Goal: Information Seeking & Learning: Compare options

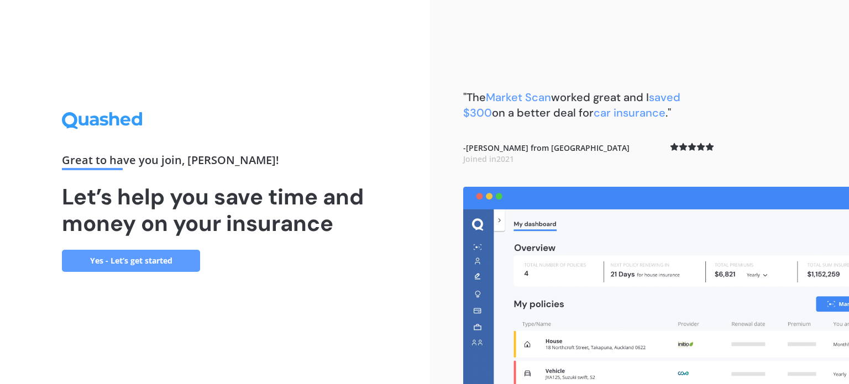
click at [161, 253] on link "Yes - Let’s get started" at bounding box center [131, 261] width 138 height 22
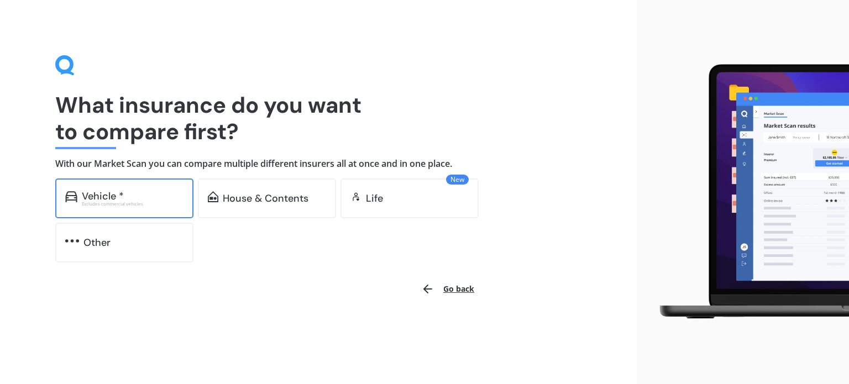
click at [123, 192] on div "Vehicle *" at bounding box center [103, 196] width 42 height 11
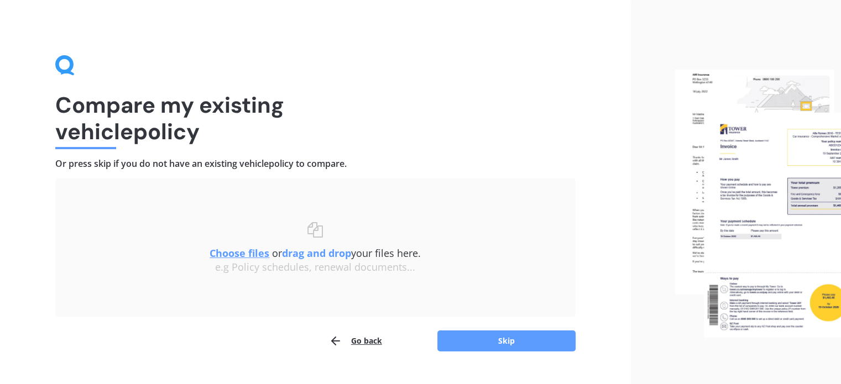
click at [250, 252] on u "Choose files" at bounding box center [240, 253] width 60 height 13
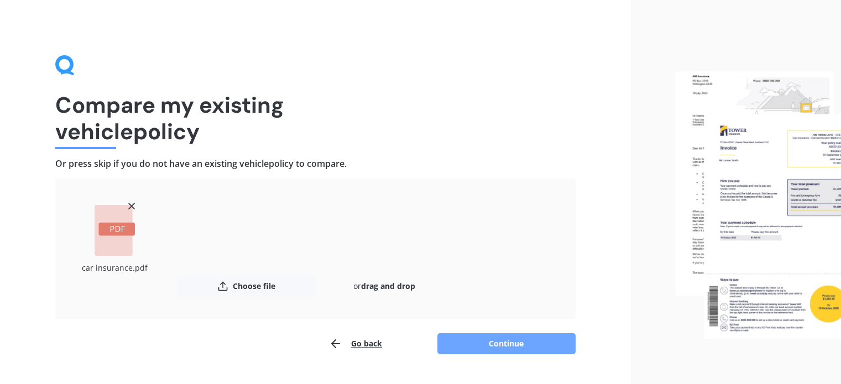
click at [531, 340] on button "Continue" at bounding box center [506, 343] width 138 height 21
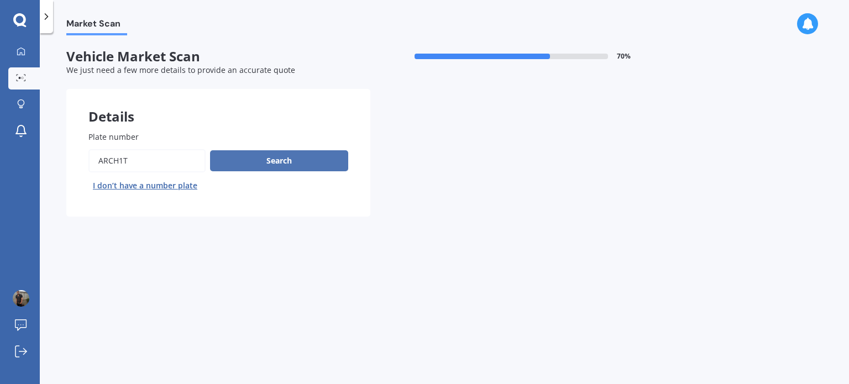
click at [316, 151] on button "Search" at bounding box center [279, 160] width 138 height 21
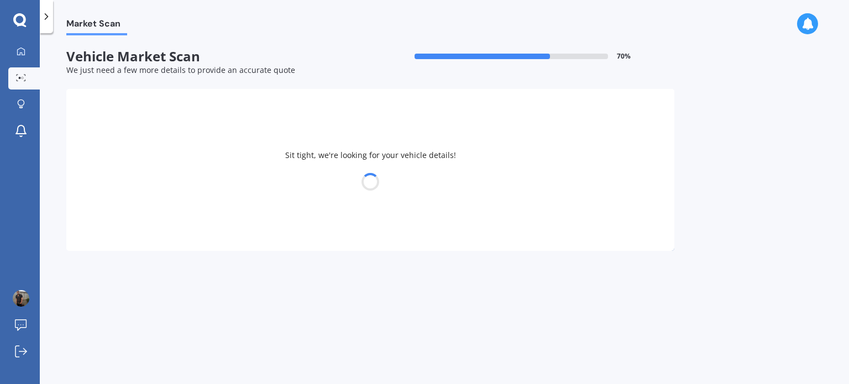
select select "TOYOTA"
select select "CAMRY"
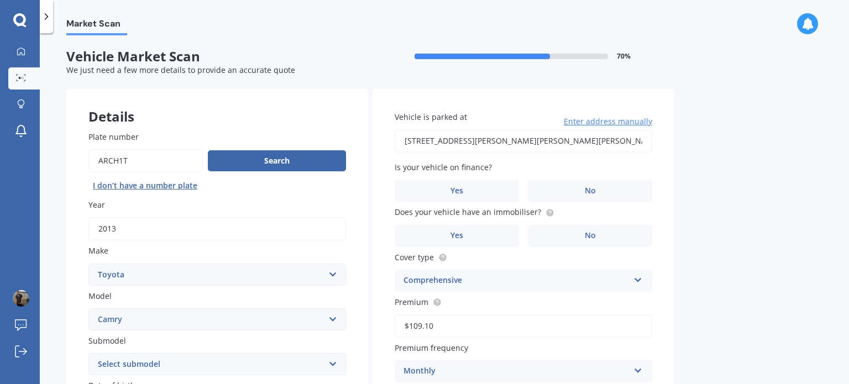
click at [571, 132] on input "[STREET_ADDRESS][PERSON_NAME][PERSON_NAME][PERSON_NAME]" at bounding box center [524, 140] width 258 height 23
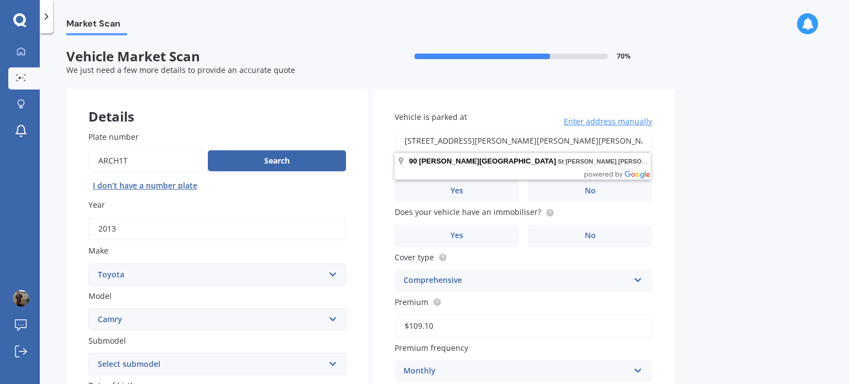
click at [571, 132] on input "[STREET_ADDRESS][PERSON_NAME][PERSON_NAME][PERSON_NAME]" at bounding box center [524, 140] width 258 height 23
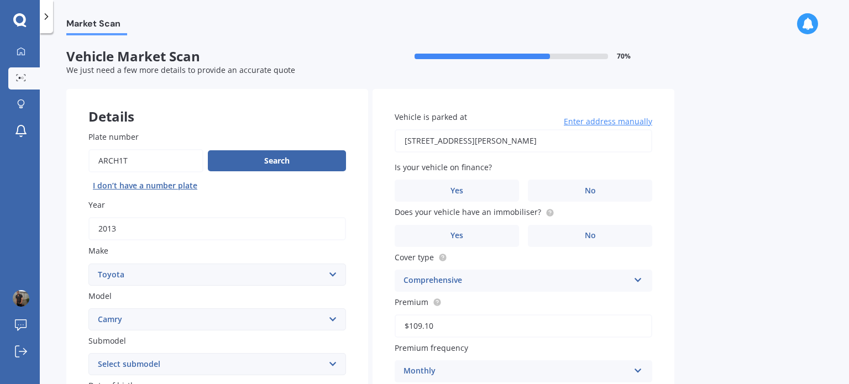
click at [759, 185] on div "Market Scan Vehicle Market Scan 70 % We just need a few more details to provide…" at bounding box center [445, 210] width 810 height 351
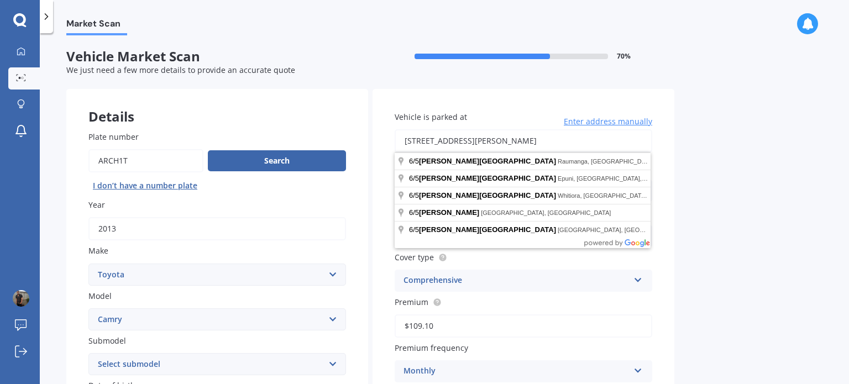
click at [580, 133] on input "[STREET_ADDRESS][PERSON_NAME]" at bounding box center [524, 140] width 258 height 23
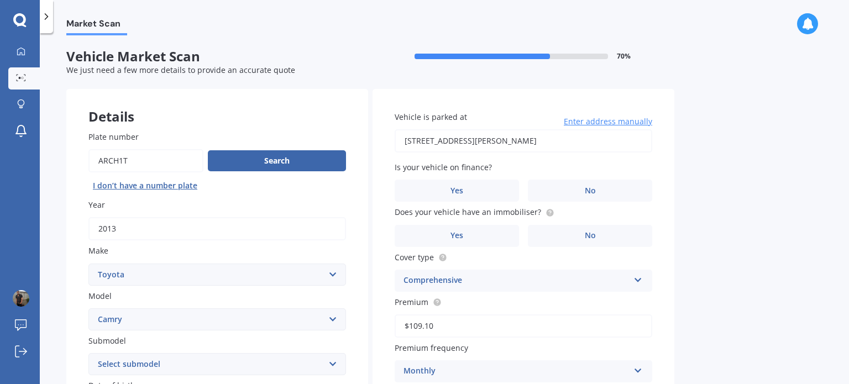
click at [453, 139] on input "[STREET_ADDRESS][PERSON_NAME]" at bounding box center [524, 140] width 258 height 23
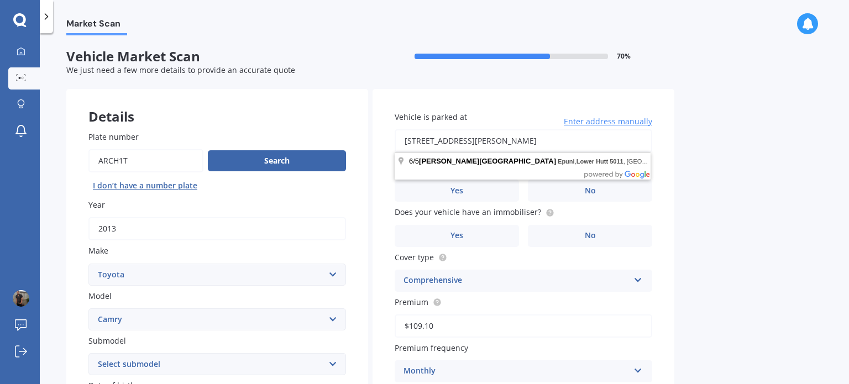
click at [568, 139] on input "[STREET_ADDRESS][PERSON_NAME]" at bounding box center [524, 140] width 258 height 23
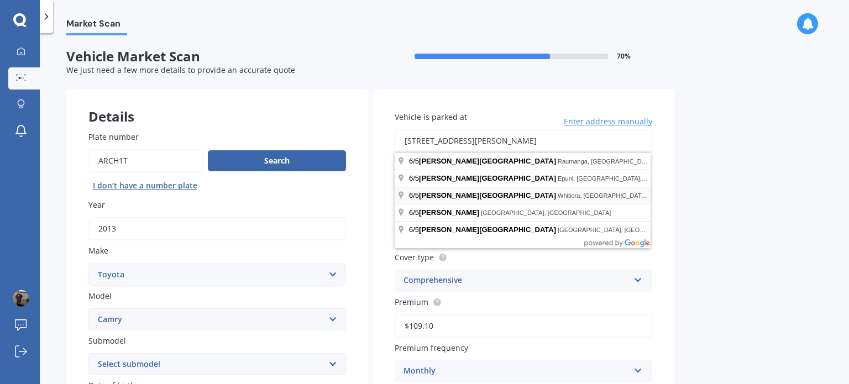
type input "[STREET_ADDRESS][PERSON_NAME][PERSON_NAME]"
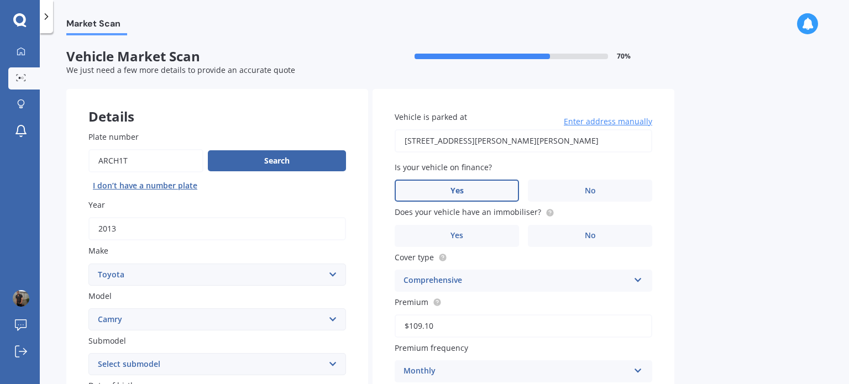
click at [489, 191] on label "Yes" at bounding box center [457, 191] width 124 height 22
click at [0, 0] on input "Yes" at bounding box center [0, 0] width 0 height 0
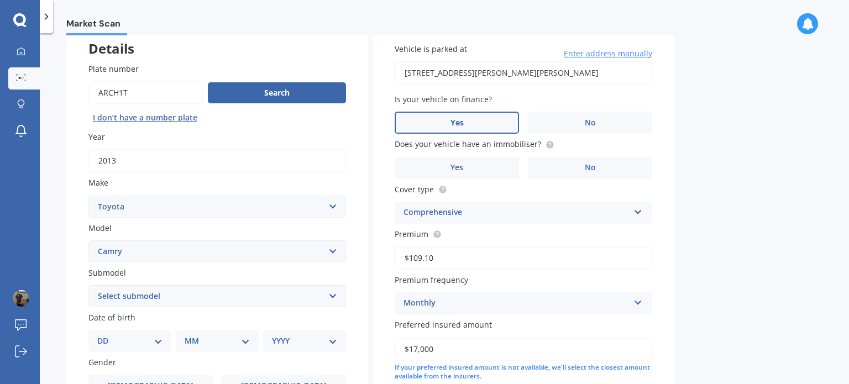
scroll to position [74, 0]
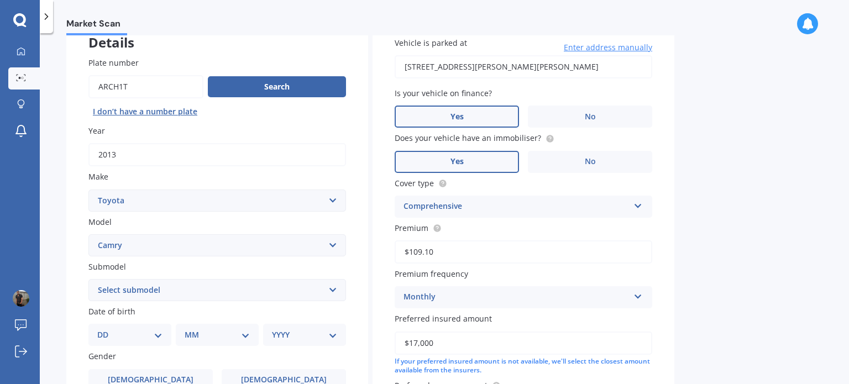
click at [494, 158] on label "Yes" at bounding box center [457, 162] width 124 height 22
click at [0, 0] on input "Yes" at bounding box center [0, 0] width 0 height 0
click at [535, 160] on label "No" at bounding box center [590, 162] width 124 height 22
click at [0, 0] on input "No" at bounding box center [0, 0] width 0 height 0
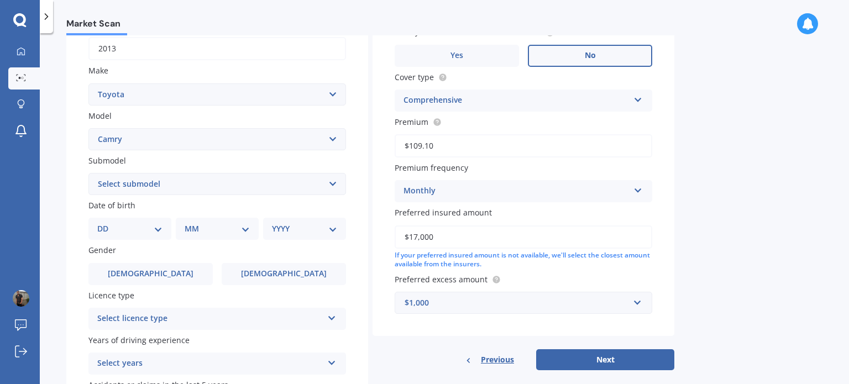
scroll to position [181, 0]
click at [332, 185] on select "Select submodel (All other) Altise 2.4 Altise 3.0 V6 Ateva 2.4 Ateva 3.0 V6 Azu…" at bounding box center [217, 184] width 258 height 22
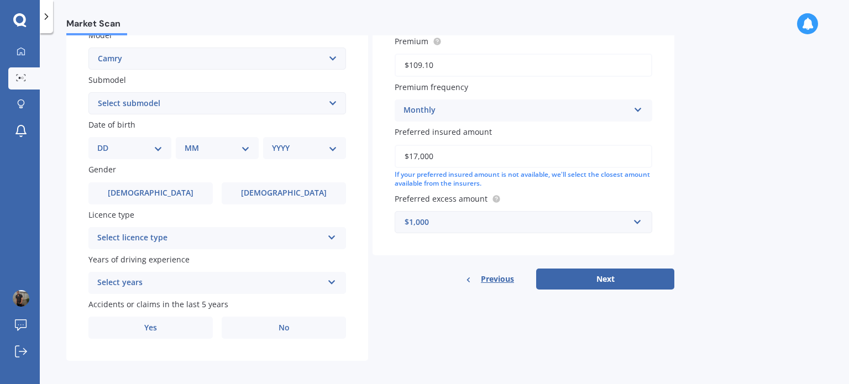
scroll to position [267, 0]
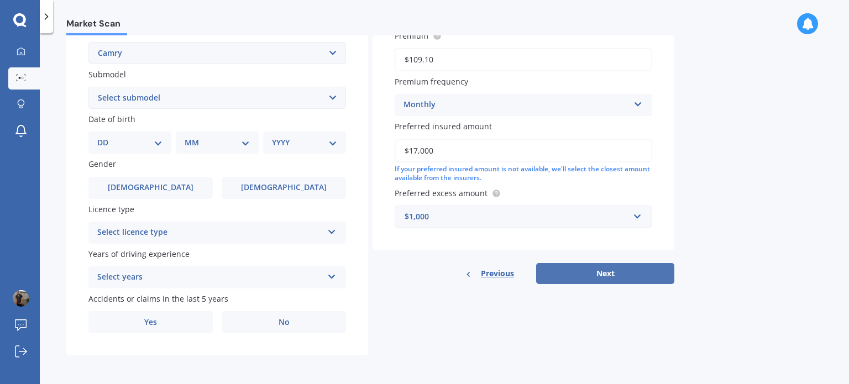
click at [595, 273] on button "Next" at bounding box center [605, 273] width 138 height 21
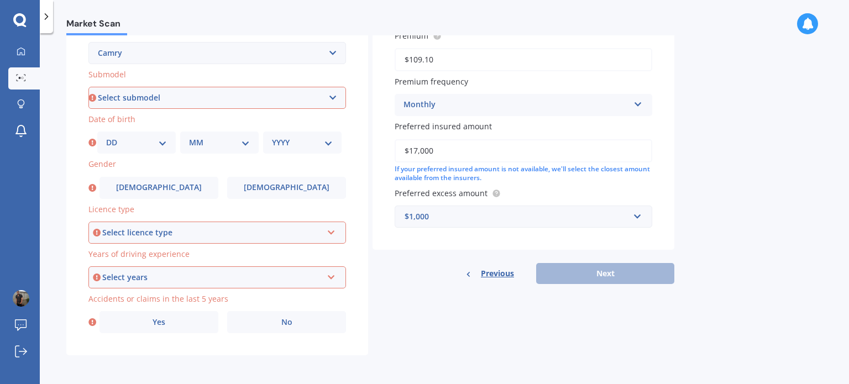
click at [334, 99] on select "Select submodel (All other) Altise 2.4 Altise 3.0 V6 Ateva 2.4 Ateva 3.0 V6 Azu…" at bounding box center [217, 98] width 258 height 22
select select "ALTISE 2.4"
click at [88, 87] on select "Select submodel (All other) Altise 2.4 Altise 3.0 V6 Ateva 2.4 Ateva 3.0 V6 Azu…" at bounding box center [217, 98] width 258 height 22
click at [159, 137] on select "DD 01 02 03 04 05 06 07 08 09 10 11 12 13 14 15 16 17 18 19 20 21 22 23 24 25 2…" at bounding box center [136, 143] width 61 height 12
select select "31"
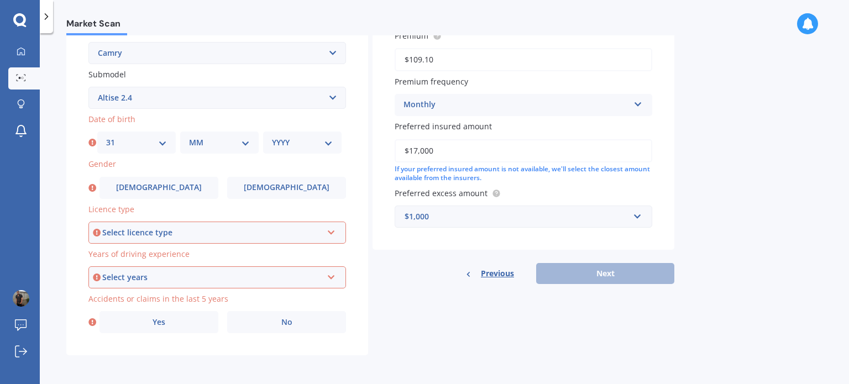
click at [106, 137] on select "DD 01 02 03 04 05 06 07 08 09 10 11 12 13 14 15 16 17 18 19 20 21 22 23 24 25 2…" at bounding box center [136, 143] width 61 height 12
click at [201, 145] on select "MM 01 02 03 04 05 06 07 08 09 10 11 12" at bounding box center [219, 143] width 61 height 12
select select "08"
click at [189, 137] on select "MM 01 02 03 04 05 06 07 08 09 10 11 12" at bounding box center [219, 143] width 61 height 12
click at [299, 145] on select "YYYY 2025 2024 2023 2022 2021 2020 2019 2018 2017 2016 2015 2014 2013 2012 2011…" at bounding box center [302, 143] width 61 height 12
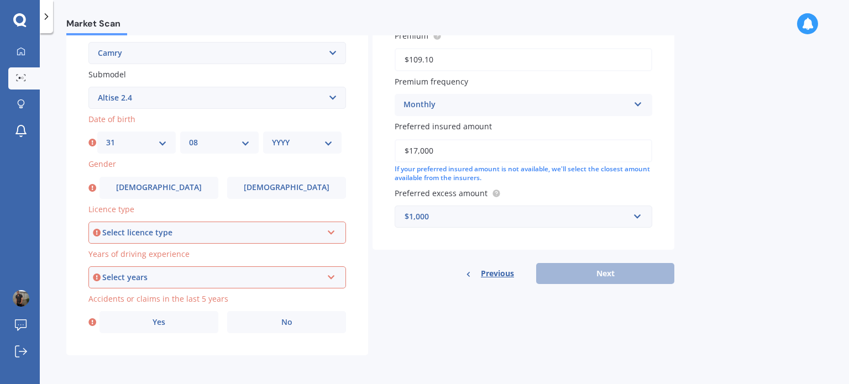
select select "1990"
click at [272, 137] on select "YYYY 2025 2024 2023 2022 2021 2020 2019 2018 2017 2016 2015 2014 2013 2012 2011…" at bounding box center [302, 143] width 61 height 12
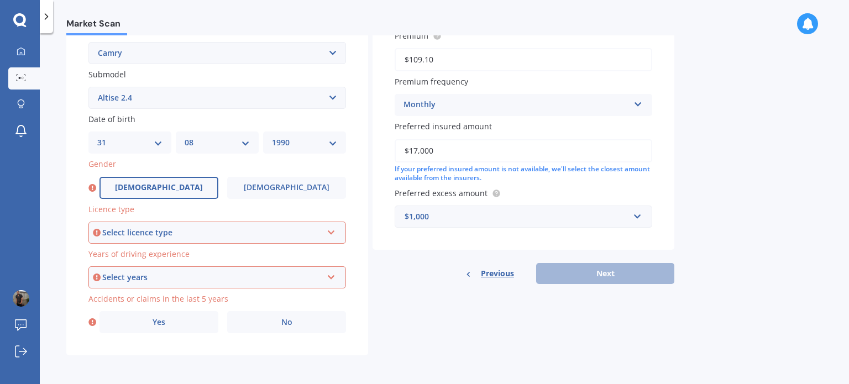
click at [180, 184] on label "[DEMOGRAPHIC_DATA]" at bounding box center [159, 188] width 119 height 22
click at [0, 0] on input "[DEMOGRAPHIC_DATA]" at bounding box center [0, 0] width 0 height 0
click at [186, 238] on div "Select licence type NZ Full NZ Restricted NZ Learners [GEOGRAPHIC_DATA] [GEOGRA…" at bounding box center [217, 233] width 258 height 22
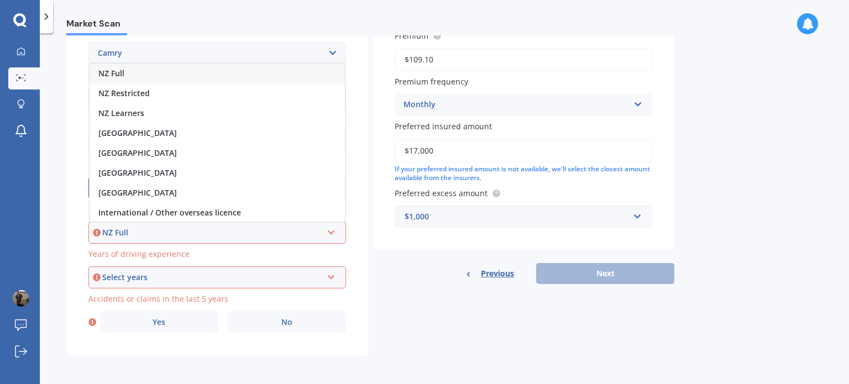
click at [161, 76] on div "NZ Full" at bounding box center [217, 74] width 255 height 20
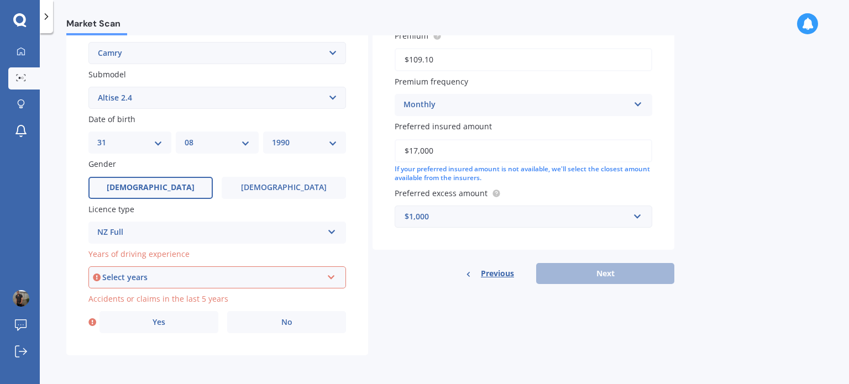
click at [147, 276] on div "Select years" at bounding box center [212, 278] width 220 height 12
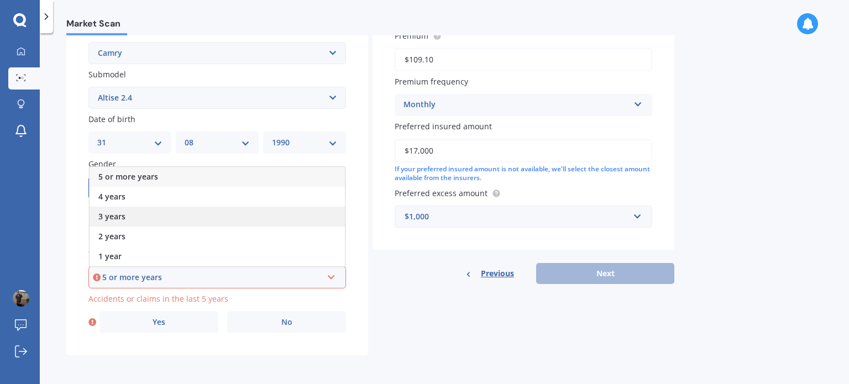
click at [148, 225] on div "3 years" at bounding box center [217, 217] width 255 height 20
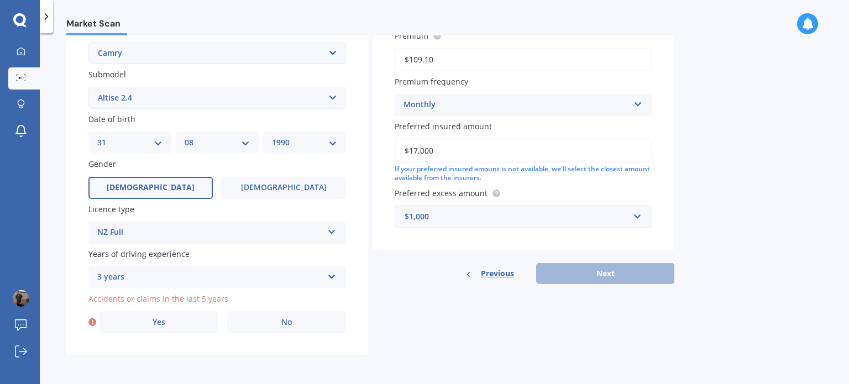
click at [221, 317] on div "Yes No" at bounding box center [217, 322] width 258 height 22
click at [257, 326] on label "No" at bounding box center [286, 322] width 119 height 22
click at [0, 0] on input "No" at bounding box center [0, 0] width 0 height 0
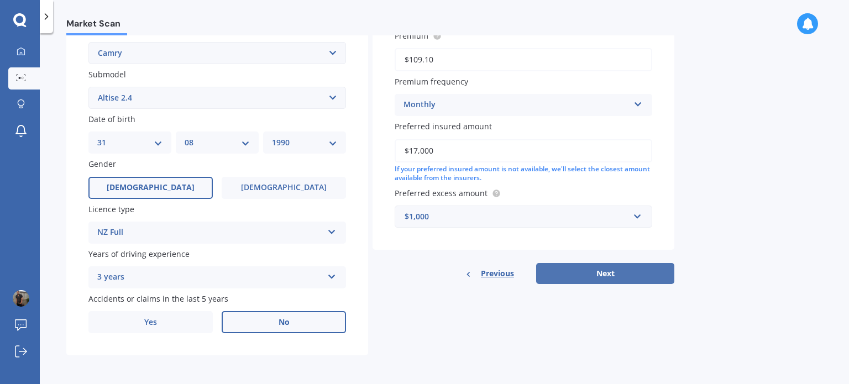
click at [571, 273] on button "Next" at bounding box center [605, 273] width 138 height 21
select select "31"
select select "08"
select select "1990"
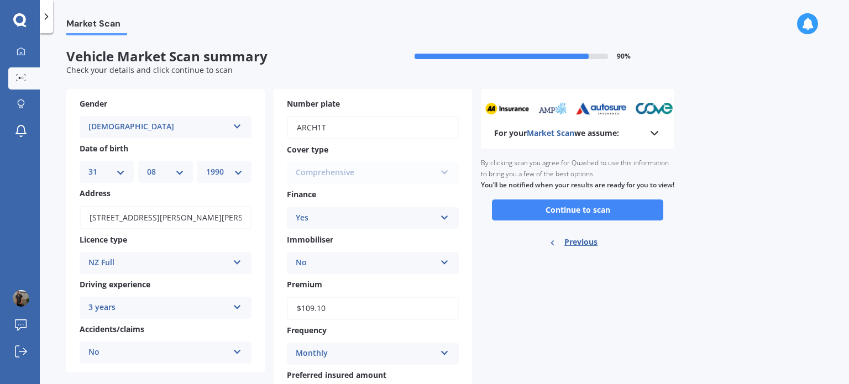
scroll to position [0, 0]
click at [516, 221] on button "Continue to scan" at bounding box center [577, 210] width 171 height 21
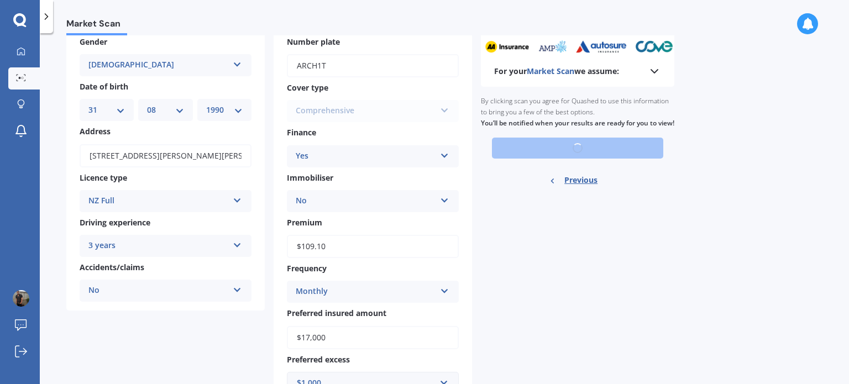
scroll to position [108, 0]
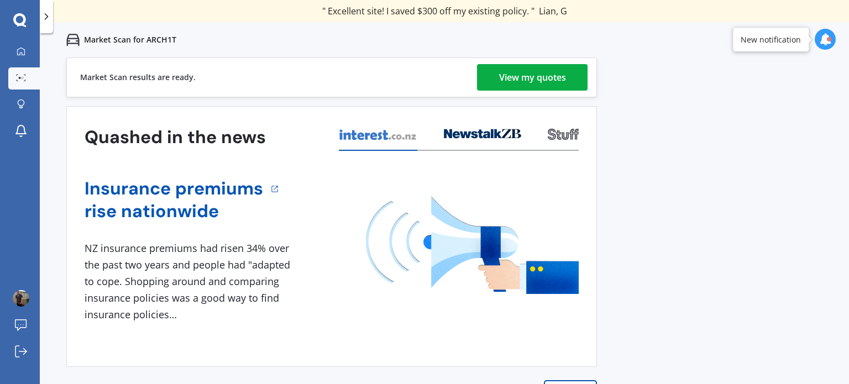
click at [528, 75] on div "View my quotes" at bounding box center [532, 77] width 67 height 27
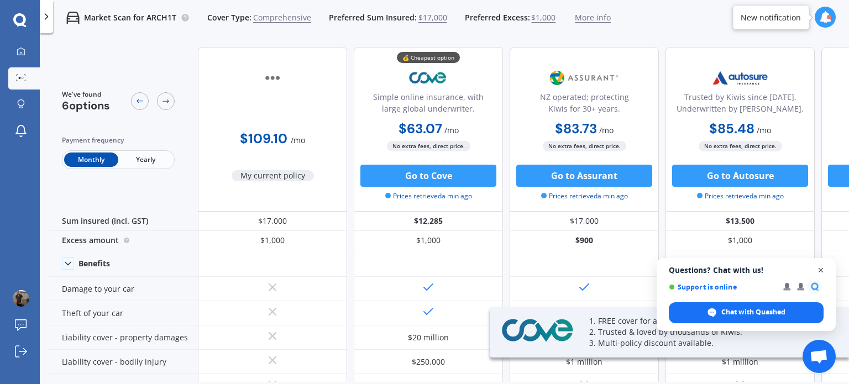
click at [824, 269] on span "Open chat" at bounding box center [822, 271] width 14 height 14
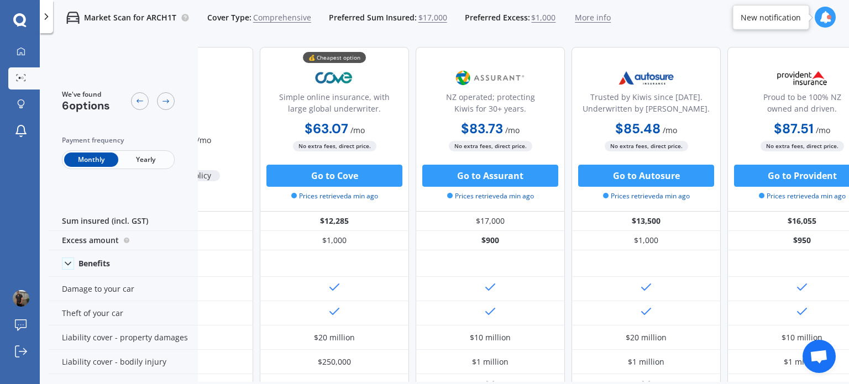
scroll to position [0, 93]
click at [541, 17] on span "$1,000" at bounding box center [543, 17] width 24 height 11
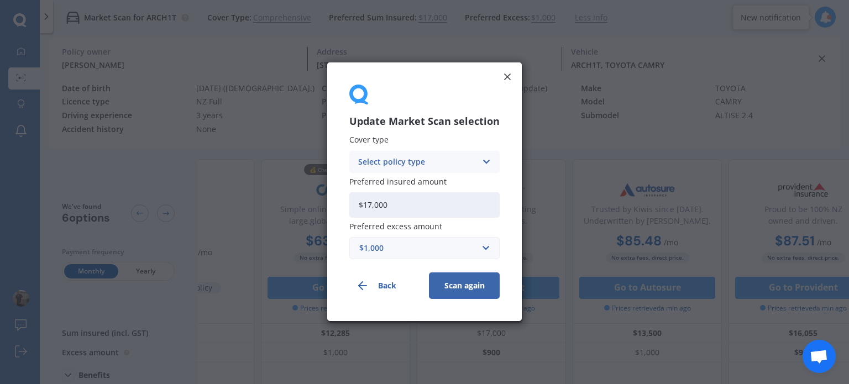
click at [475, 162] on div "Select policy type" at bounding box center [417, 162] width 118 height 12
click at [466, 183] on div "Comprehensive" at bounding box center [424, 184] width 149 height 20
click at [470, 244] on div "$1,000" at bounding box center [417, 249] width 117 height 12
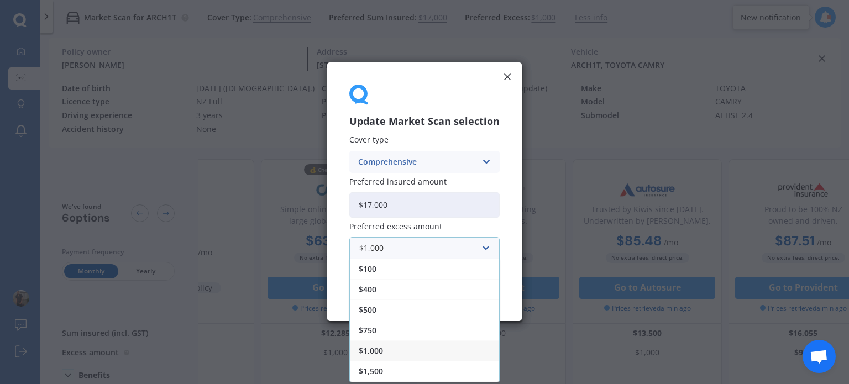
click at [494, 247] on div "$1,000 $100 $400 $500 $750 $1,000 $1,500 $2,000" at bounding box center [424, 249] width 150 height 22
click at [453, 333] on div "$750" at bounding box center [424, 331] width 149 height 20
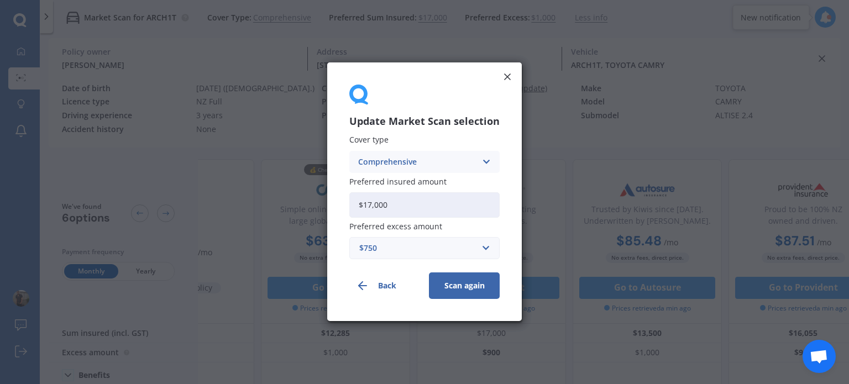
click at [476, 287] on button "Scan again" at bounding box center [464, 286] width 71 height 27
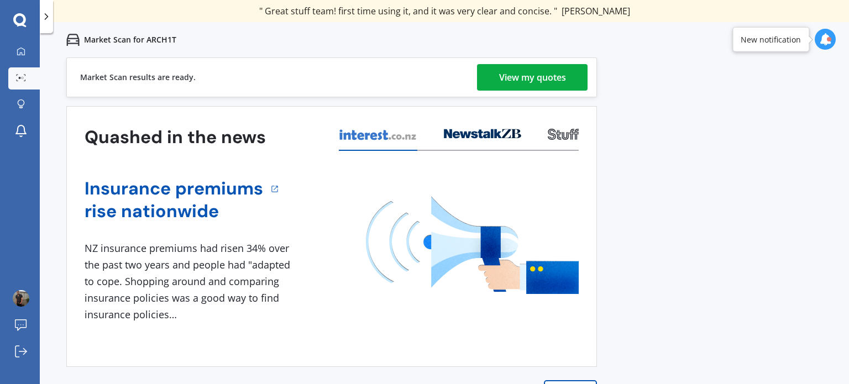
click at [538, 75] on div "View my quotes" at bounding box center [532, 77] width 67 height 27
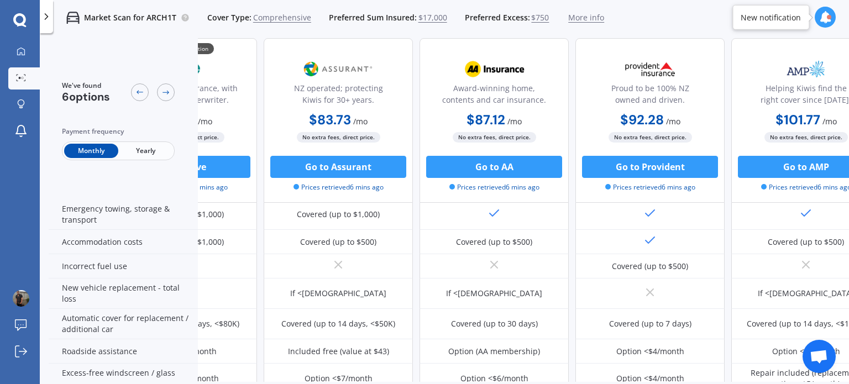
scroll to position [274, 246]
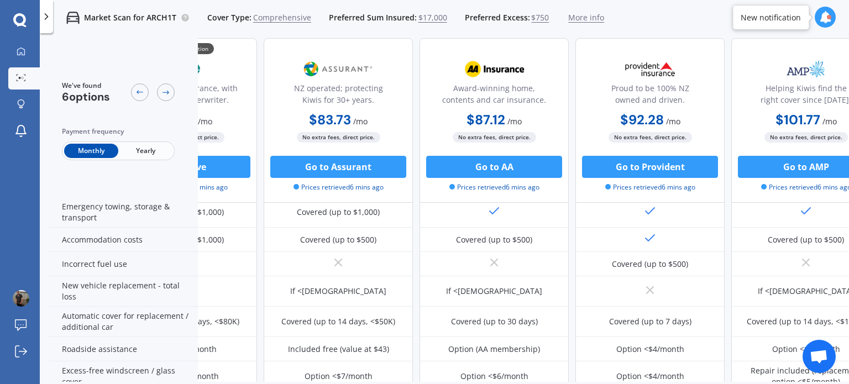
click at [571, 277] on div "If <[DEMOGRAPHIC_DATA] If <[DEMOGRAPHIC_DATA] If <[DEMOGRAPHIC_DATA]" at bounding box center [416, 291] width 929 height 30
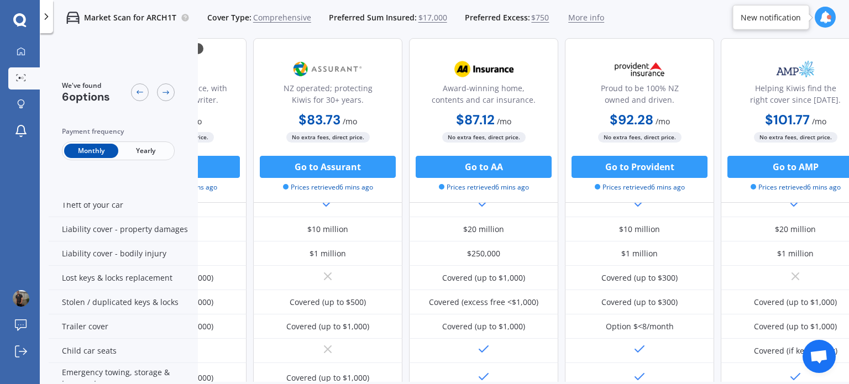
scroll to position [0, 257]
